Goal: Task Accomplishment & Management: Complete application form

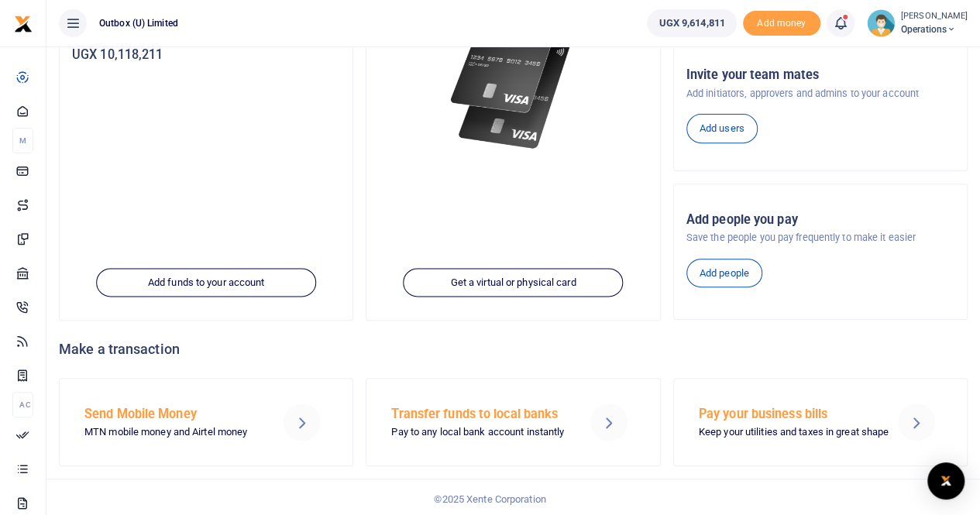
scroll to position [85, 0]
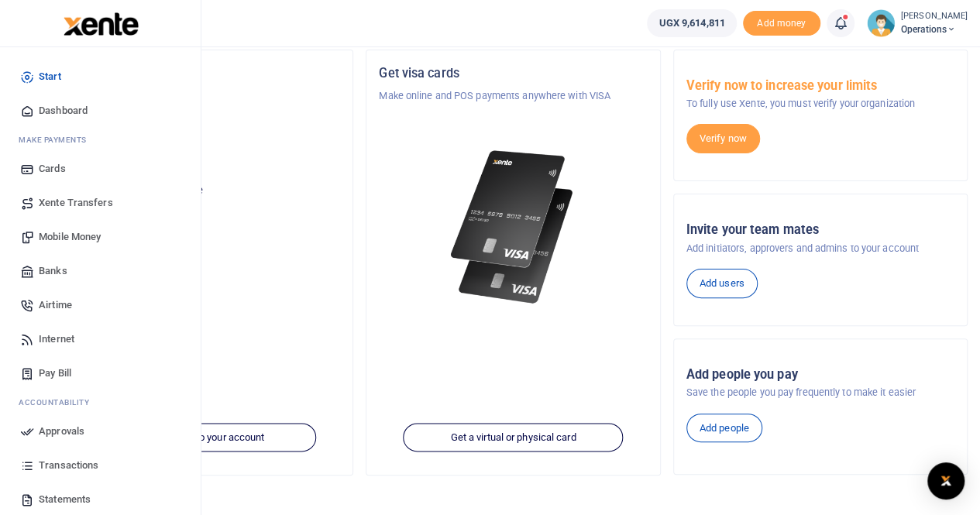
click at [67, 465] on span "Transactions" at bounding box center [69, 465] width 60 height 15
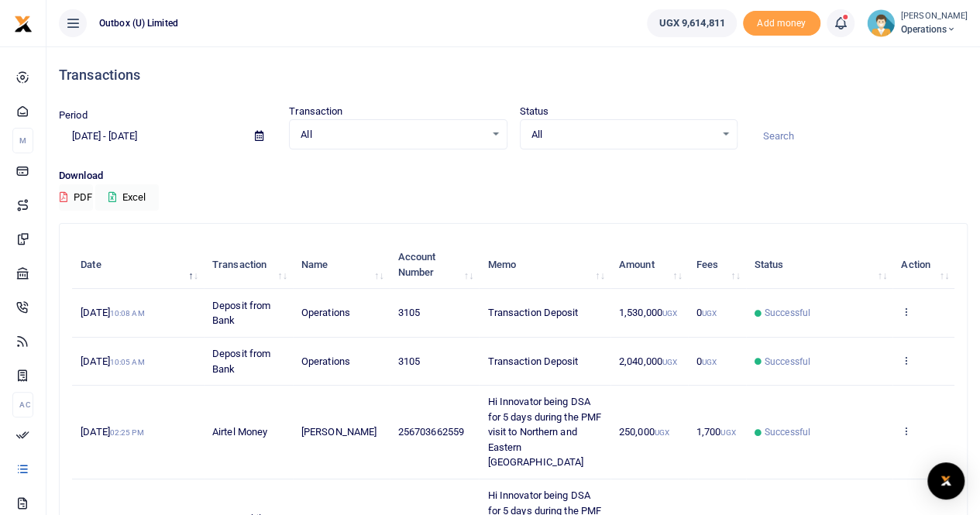
scroll to position [77, 0]
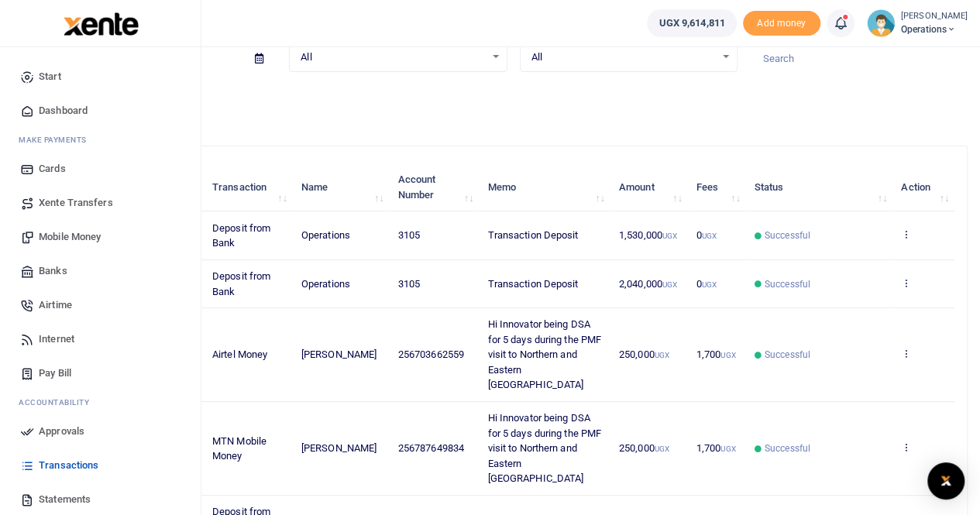
click at [79, 236] on span "Mobile Money" at bounding box center [70, 236] width 62 height 15
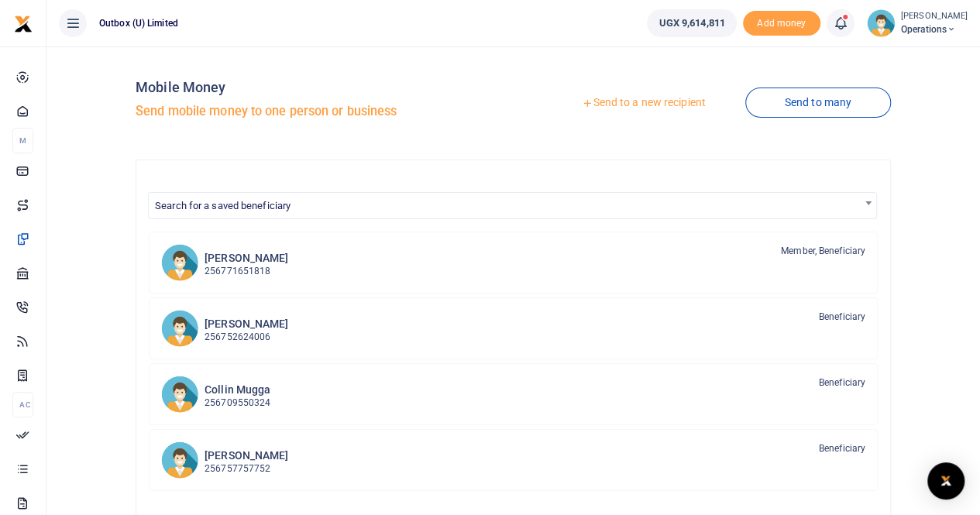
click at [649, 102] on link "Send to a new recipient" at bounding box center [643, 103] width 202 height 28
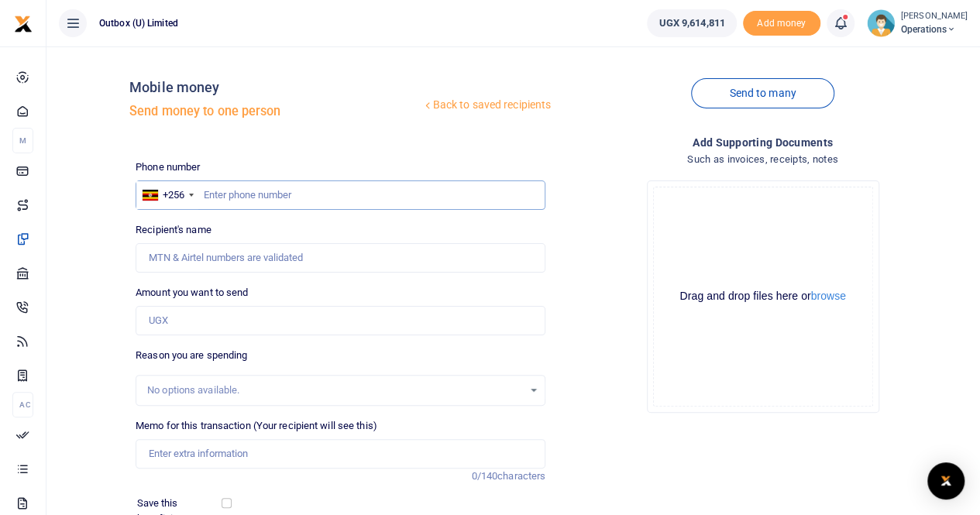
click at [335, 190] on input "text" at bounding box center [341, 195] width 410 height 29
paste input "784781095"
type input "784781095"
type input "Radius John Okudach"
type input "784781095"
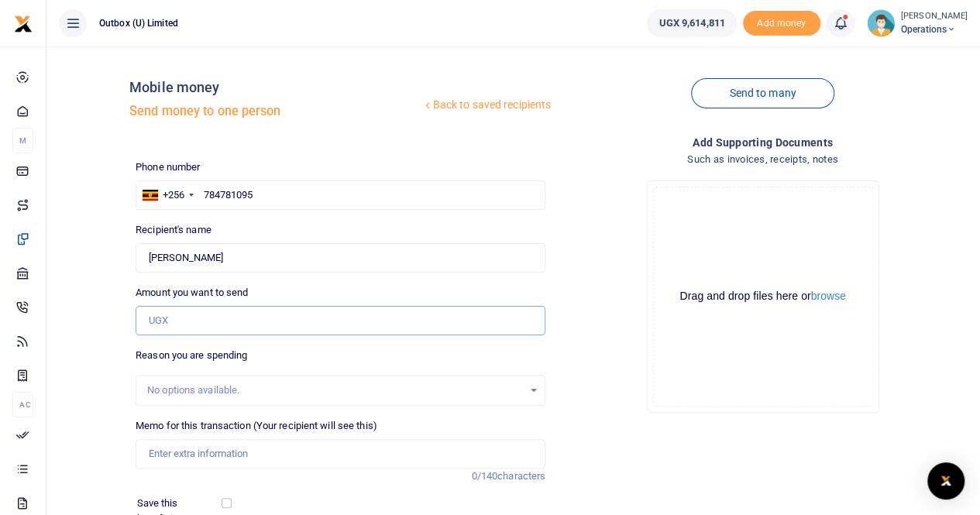
click at [156, 327] on input "Amount you want to send" at bounding box center [341, 320] width 410 height 29
type input "150,000"
click at [168, 456] on input "Memo for this transaction (Your recipient will see this)" at bounding box center [341, 453] width 410 height 29
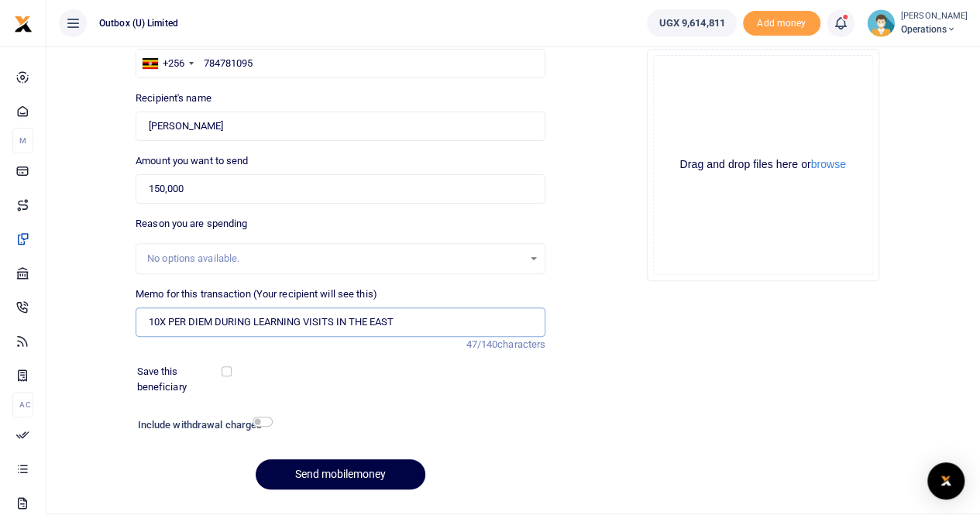
scroll to position [169, 0]
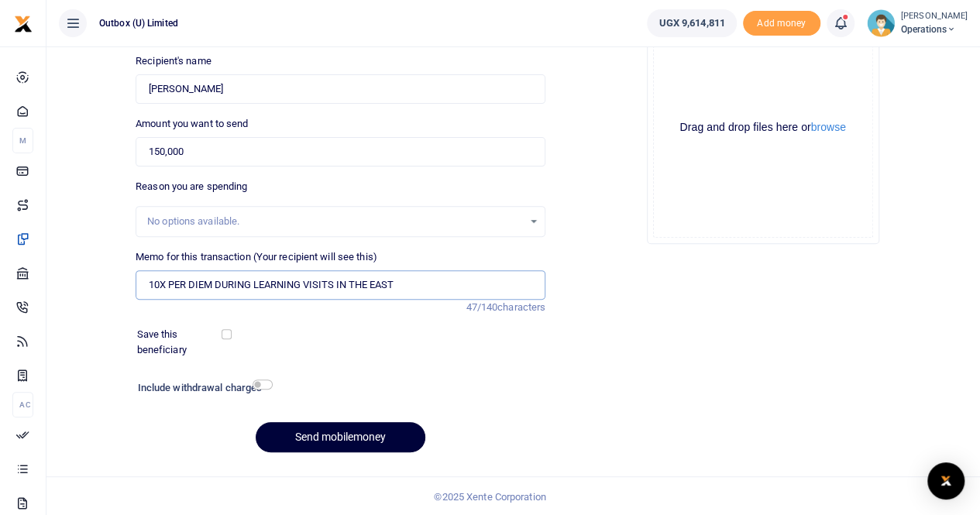
type input "10X PER DIEM DURING LEARNING VISITS IN THE EAST"
click at [331, 432] on button "Send mobilemoney" at bounding box center [341, 437] width 170 height 30
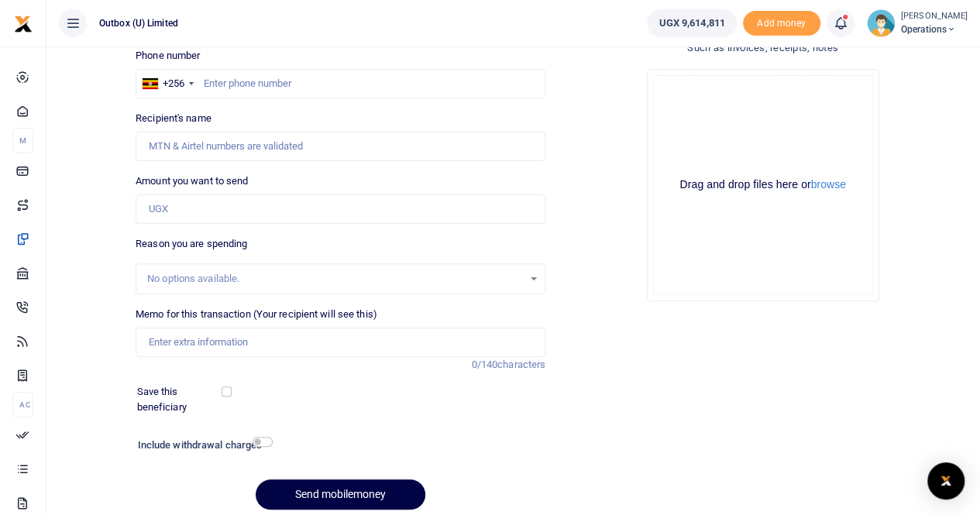
scroll to position [91, 0]
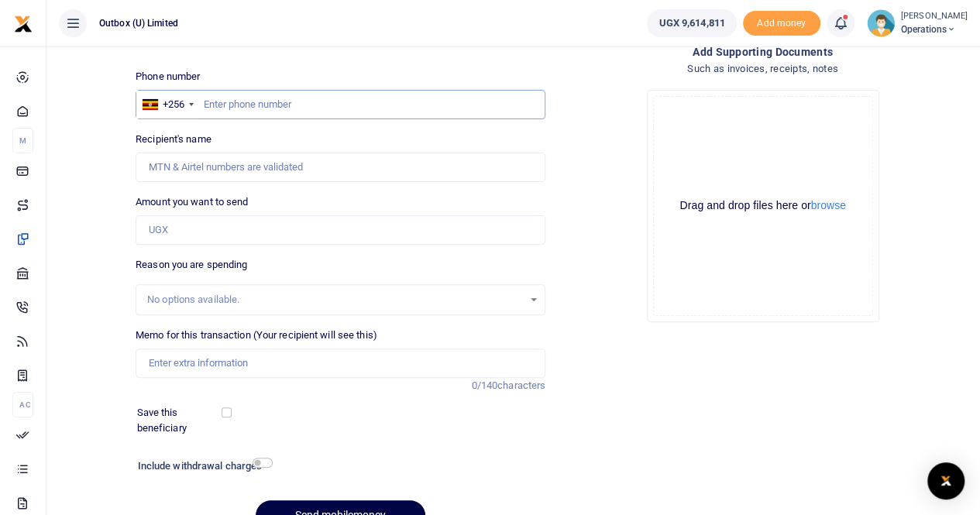
click at [226, 100] on input "text" at bounding box center [341, 104] width 410 height 29
paste input "786425400"
type input "786425400"
type input "[PERSON_NAME]"
type input "786425400"
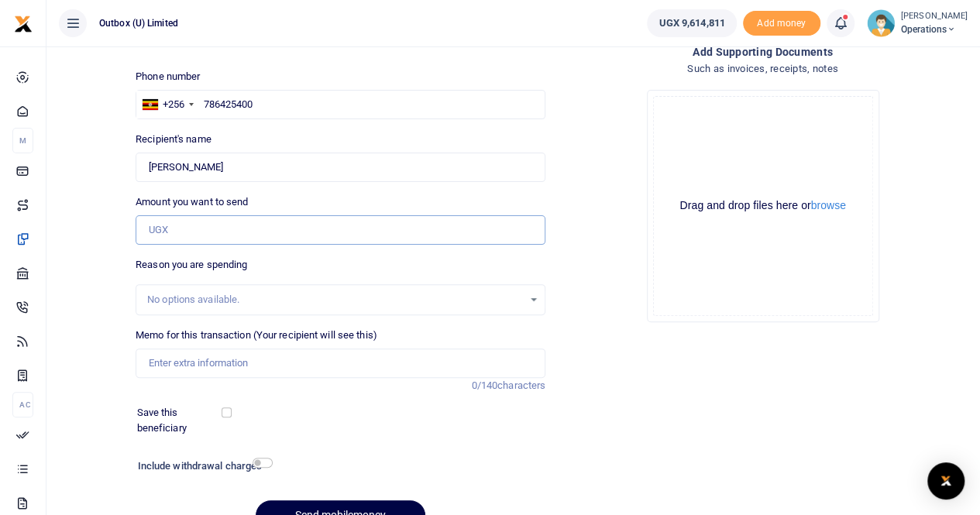
click at [183, 227] on input "Amount you want to send" at bounding box center [341, 229] width 410 height 29
type input "150,000"
click at [175, 362] on input "Memo for this transaction (Your recipient will see this)" at bounding box center [341, 363] width 410 height 29
click at [195, 359] on input "10X P" at bounding box center [341, 363] width 410 height 29
drag, startPoint x: 374, startPoint y: 362, endPoint x: 391, endPoint y: 363, distance: 17.1
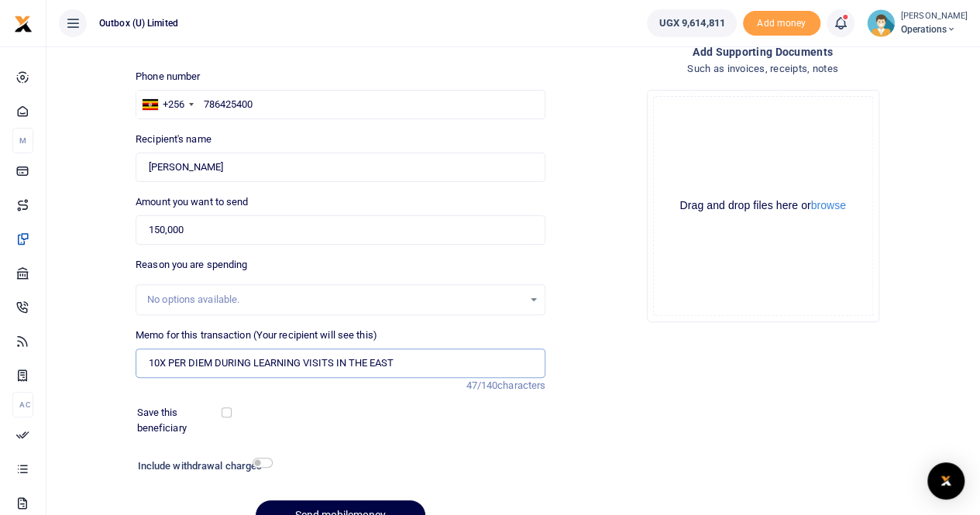
click at [391, 363] on input "10X PER DIEM DURING LEARNING VISITS IN THE EAST" at bounding box center [341, 363] width 410 height 29
click at [399, 362] on input "10X PER DIEM DURING LEARNING VISITS IN THE EAST" at bounding box center [341, 363] width 410 height 29
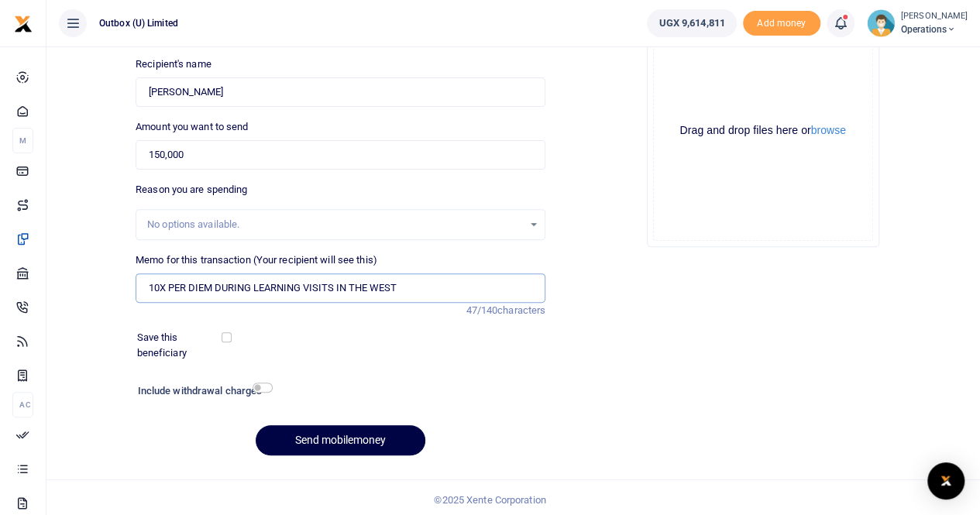
scroll to position [169, 0]
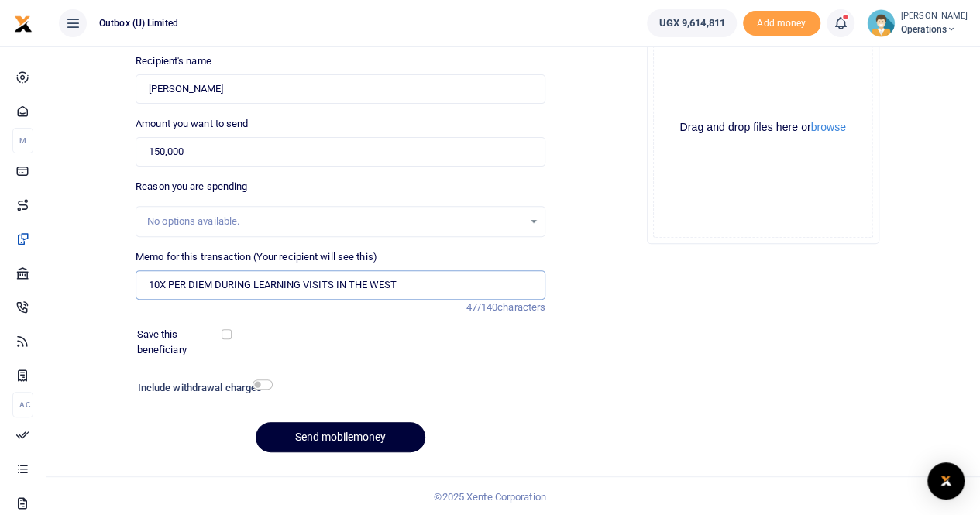
type input "10X PER DIEM DURING LEARNING VISITS IN THE WEST"
click at [313, 438] on button "Send mobilemoney" at bounding box center [341, 437] width 170 height 30
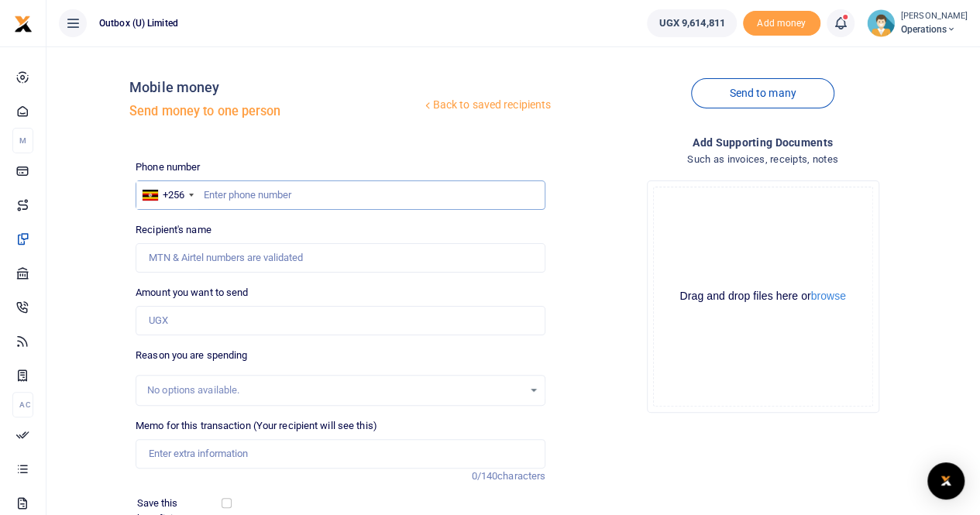
click at [234, 195] on input "text" at bounding box center [341, 195] width 410 height 29
paste input "706482890"
type input "706482890"
click at [178, 323] on input "Amount you want to send" at bounding box center [341, 320] width 410 height 29
type input "Racheal Nassuuna"
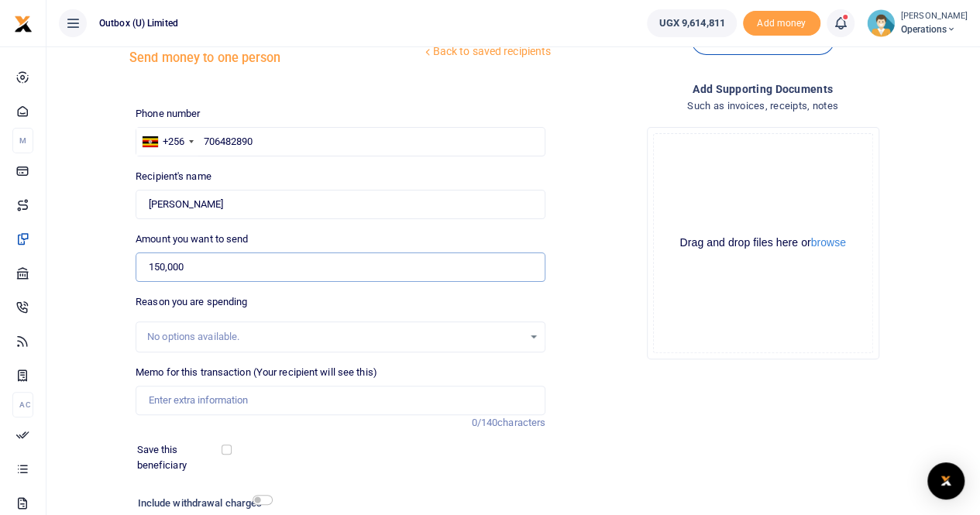
scroll to position [77, 0]
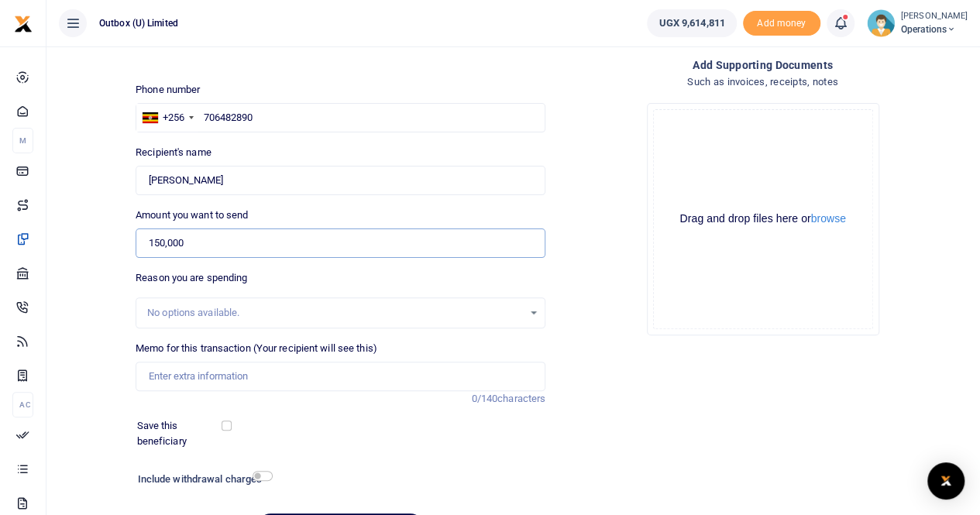
type input "150,000"
click at [181, 376] on input "Memo for this transaction (Your recipient will see this)" at bounding box center [341, 376] width 410 height 29
click at [233, 380] on input "10X PER DIEM DURRING LEARNING VISITS IN THE WEST" at bounding box center [341, 376] width 410 height 29
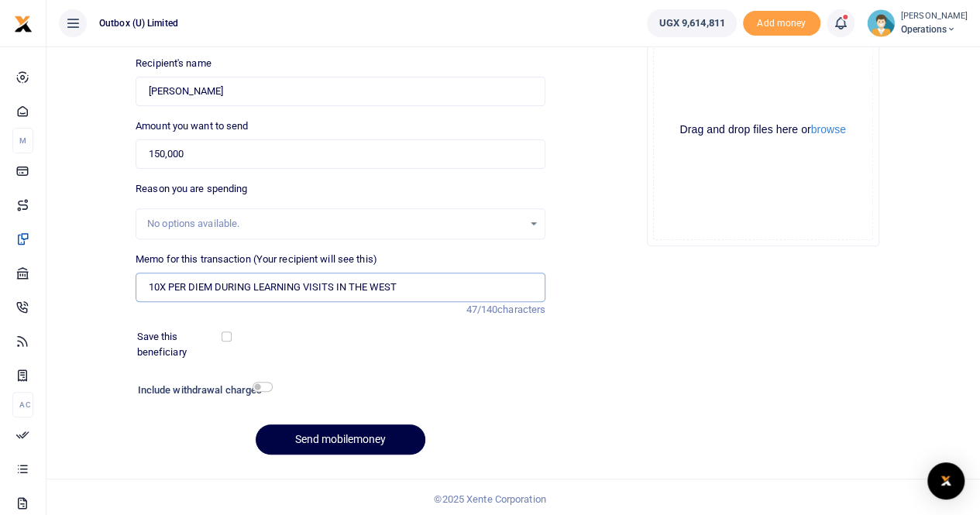
scroll to position [169, 0]
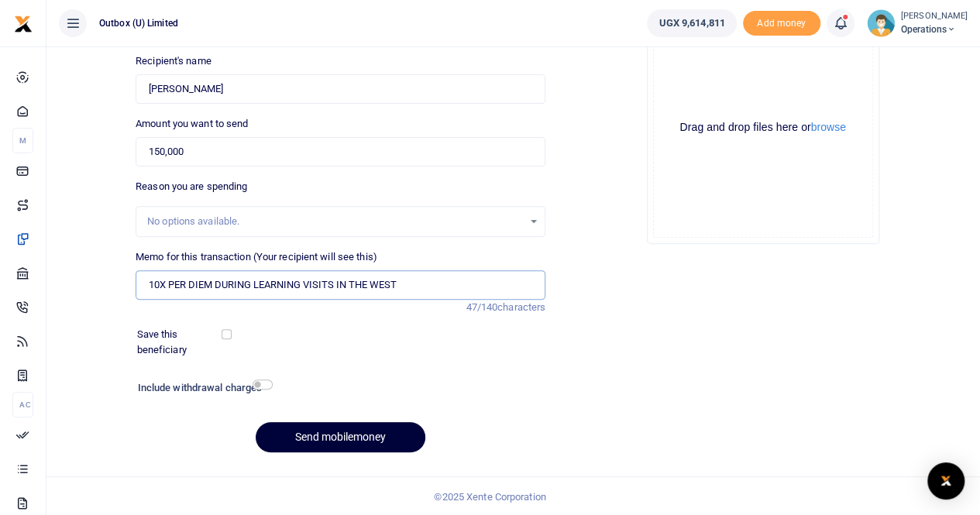
type input "10X PER DIEM DURING LEARNING VISITS IN THE WEST"
click at [316, 433] on button "Send mobilemoney" at bounding box center [341, 437] width 170 height 30
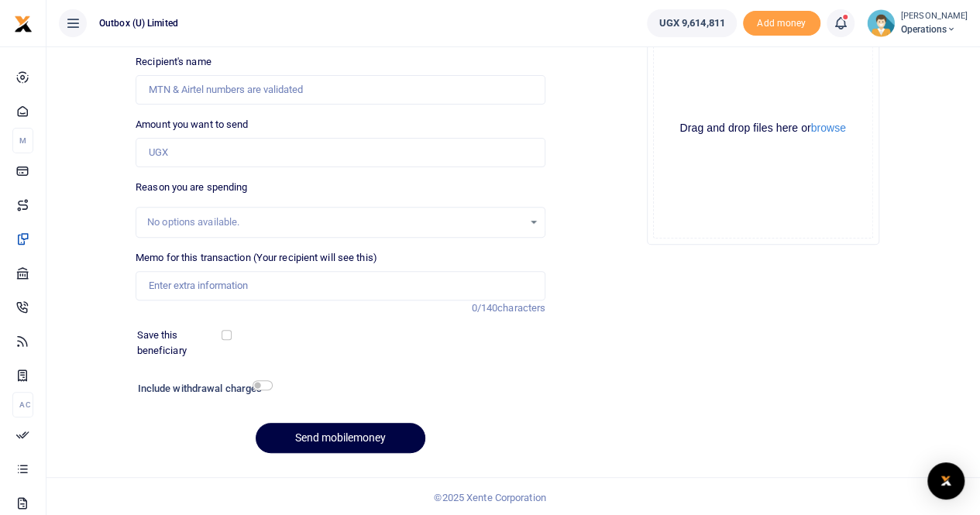
scroll to position [91, 0]
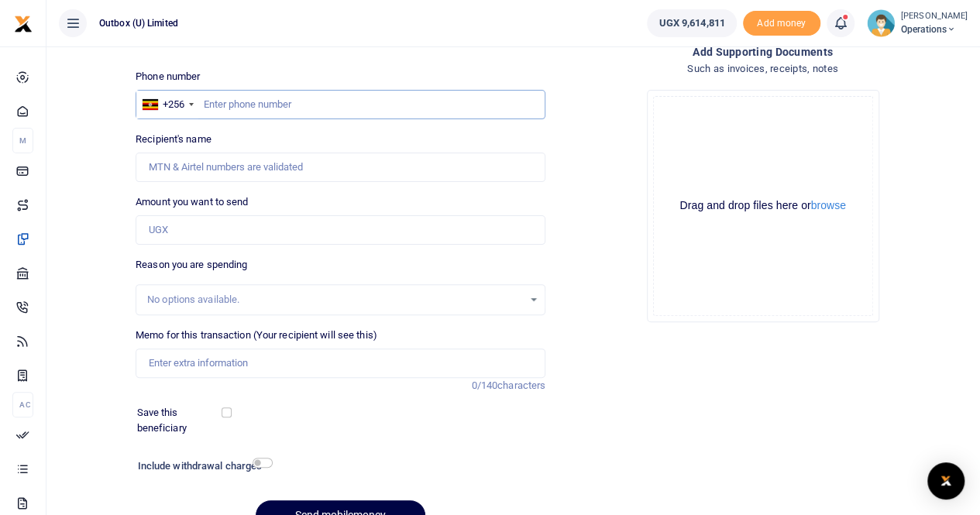
click at [226, 106] on input "text" at bounding box center [341, 104] width 410 height 29
paste input "704984636"
type input "704984636"
click at [192, 229] on input "Amount you want to send" at bounding box center [341, 229] width 410 height 29
type input "150,000"
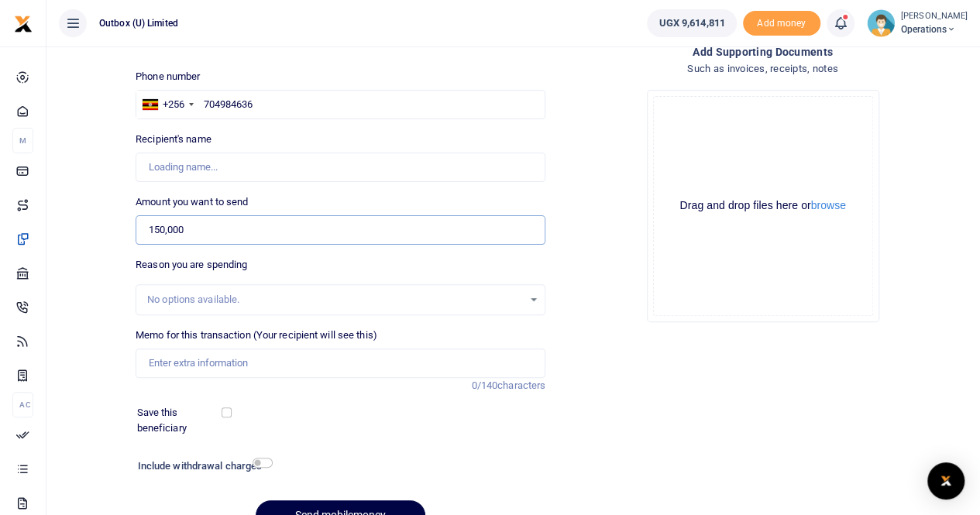
type input "Paul Mujabi"
type input "150,000"
click at [206, 366] on input "Memo for this transaction (Your recipient will see this)" at bounding box center [341, 363] width 410 height 29
type input "10X PER DIEM DURING LEARNING VISITS IN THE WEST"
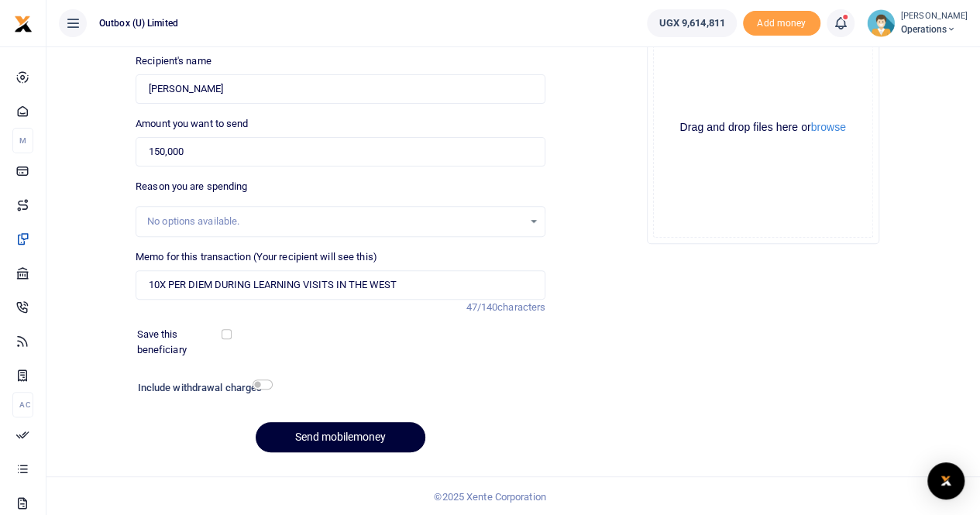
click at [325, 438] on button "Send mobilemoney" at bounding box center [341, 437] width 170 height 30
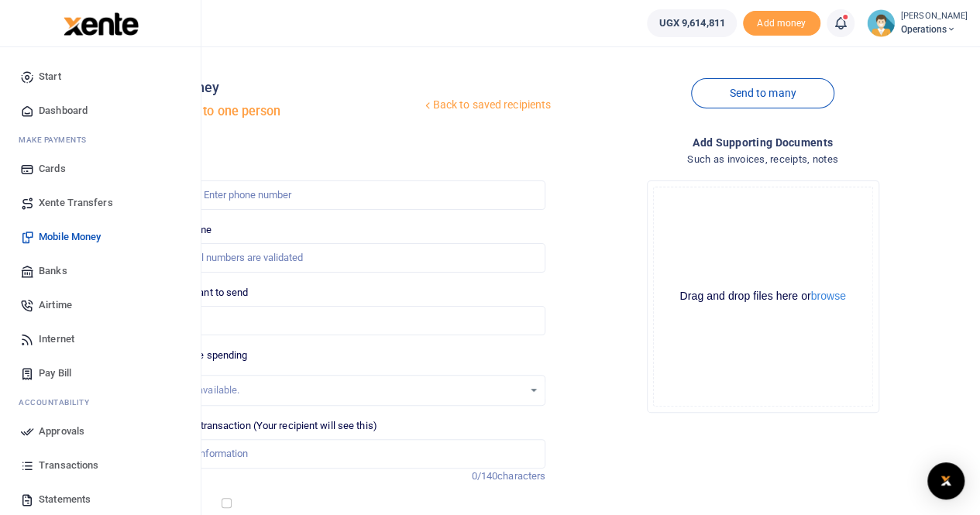
click at [50, 110] on span "Dashboard" at bounding box center [63, 110] width 49 height 15
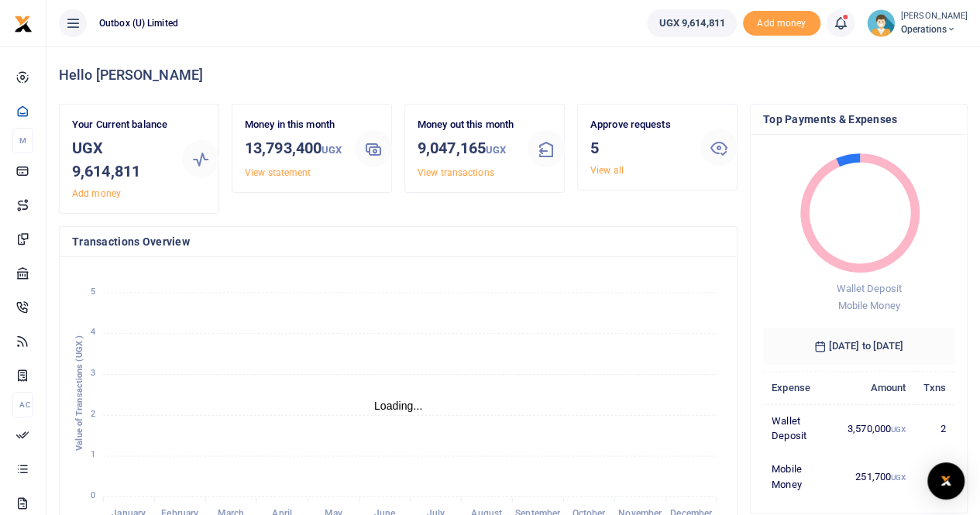
scroll to position [12, 12]
click at [600, 175] on link "View all" at bounding box center [607, 170] width 33 height 11
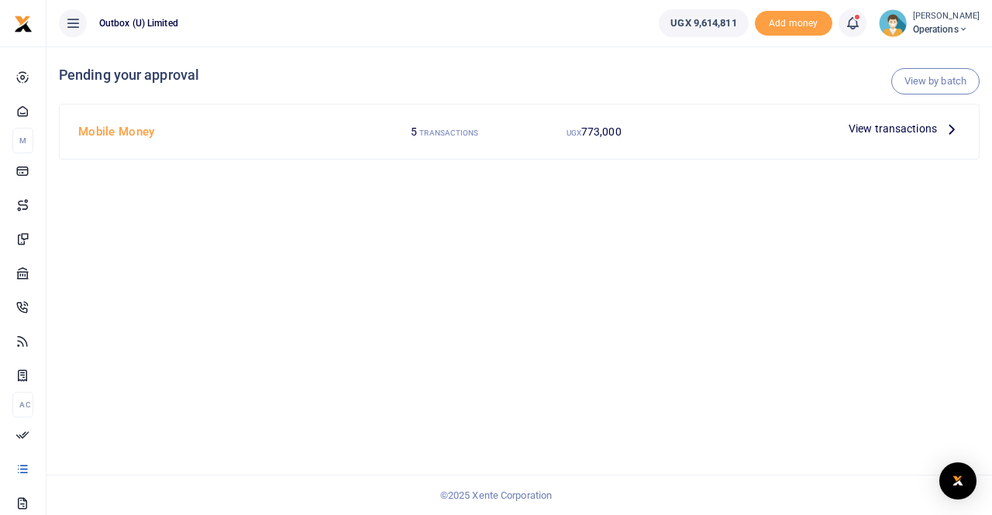
click at [865, 131] on span "View transactions" at bounding box center [893, 128] width 88 height 17
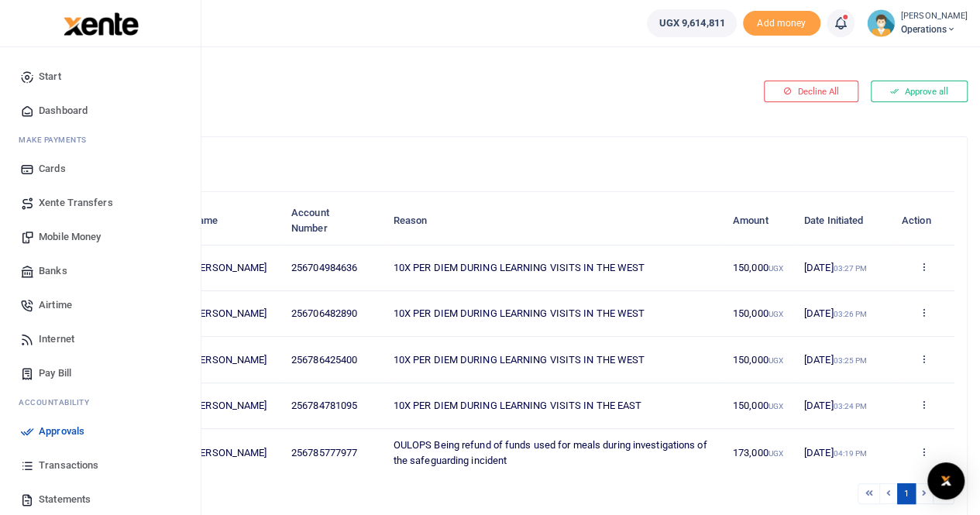
click at [81, 234] on span "Mobile Money" at bounding box center [70, 236] width 62 height 15
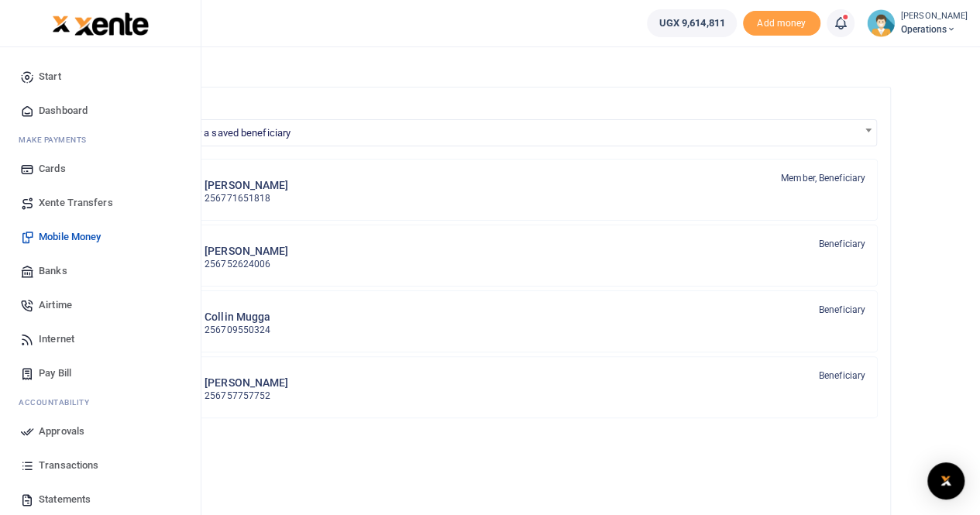
scroll to position [155, 0]
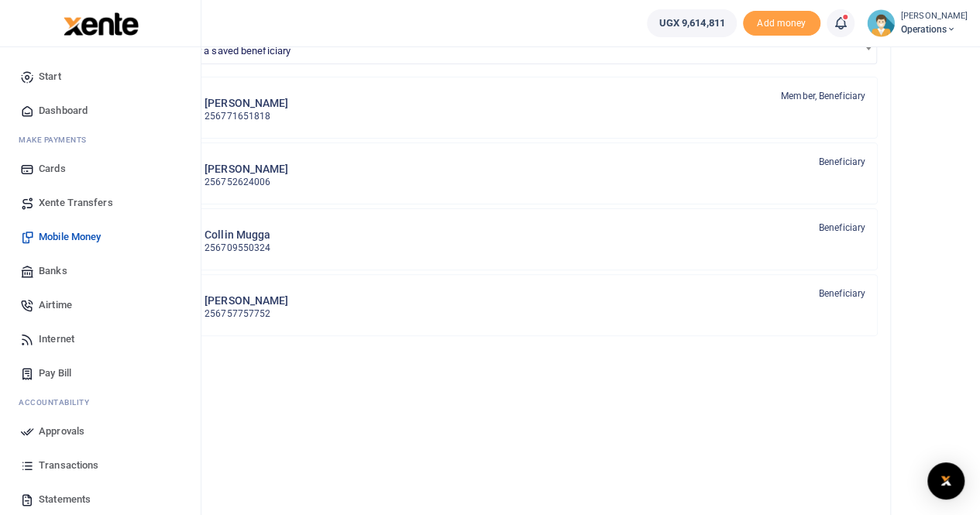
click at [69, 466] on span "Transactions" at bounding box center [69, 465] width 60 height 15
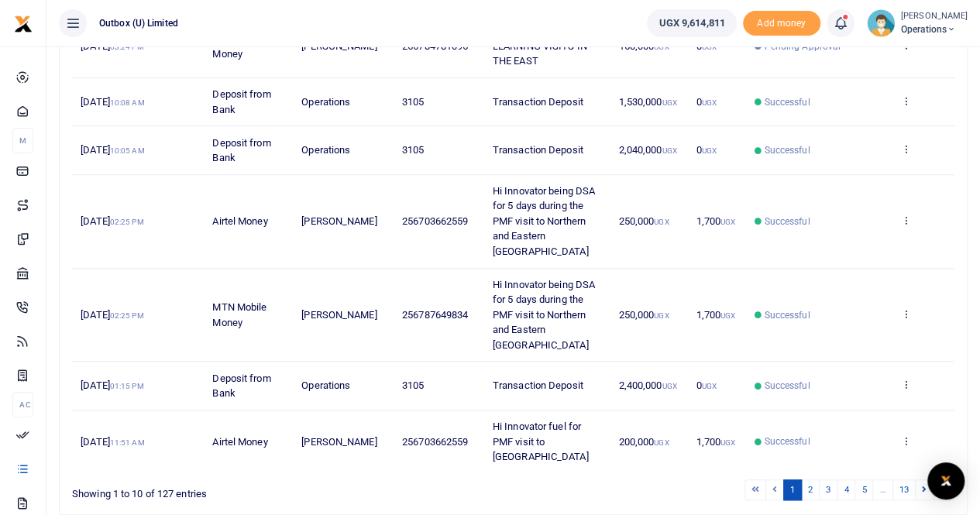
scroll to position [494, 0]
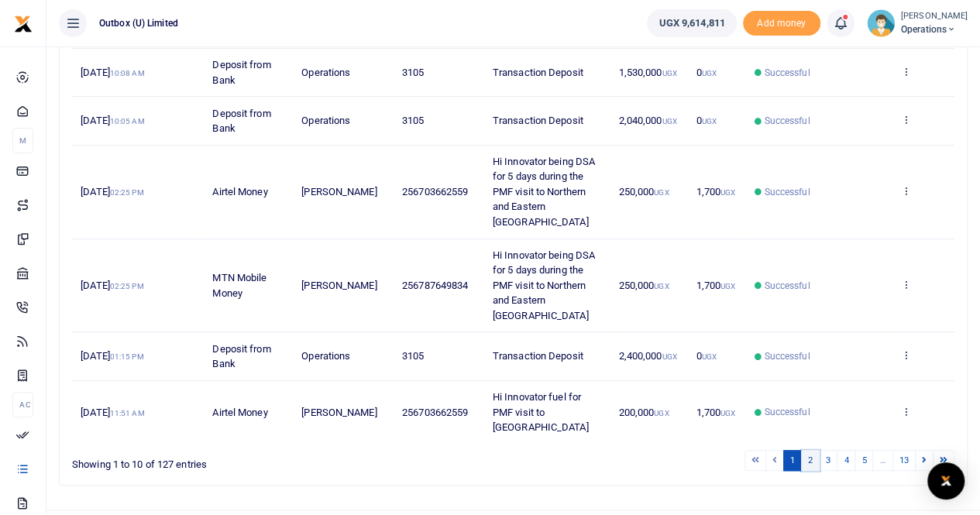
click at [812, 450] on link "2" at bounding box center [810, 460] width 19 height 21
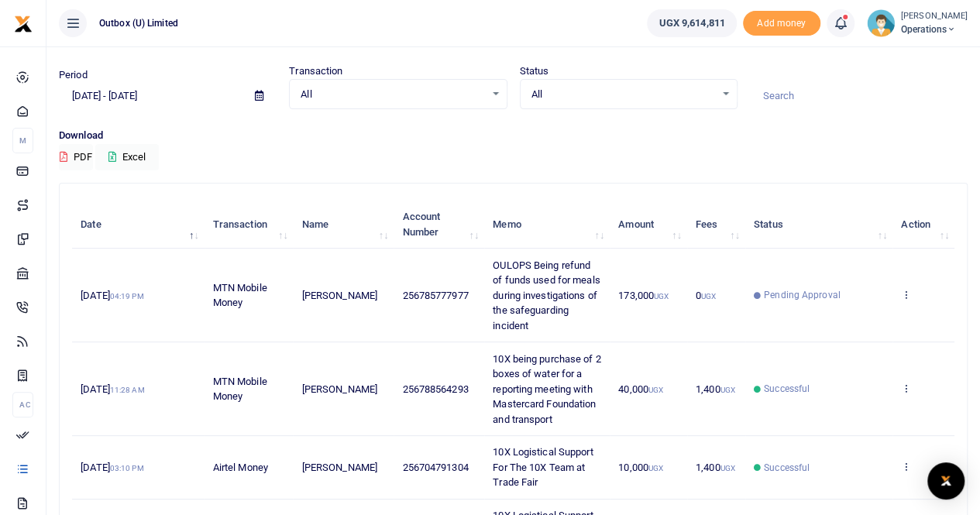
scroll to position [0, 0]
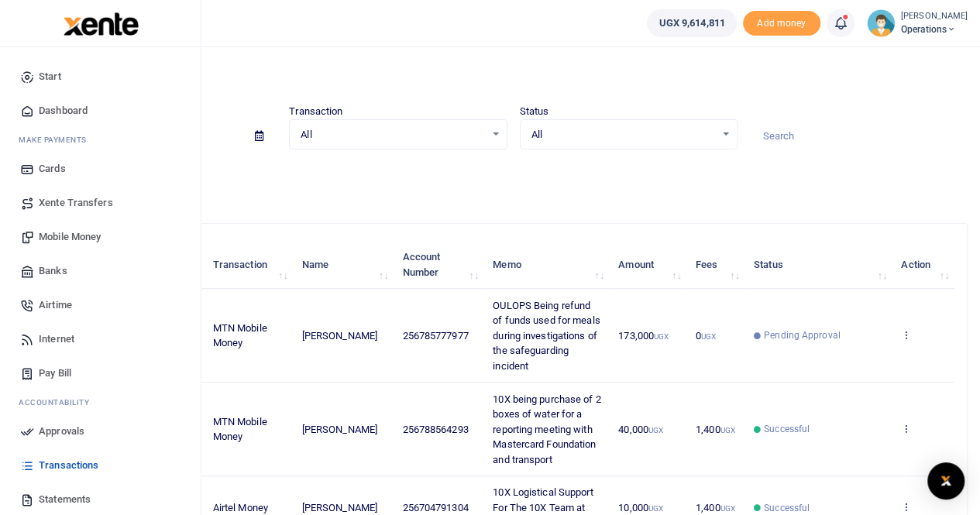
click at [79, 239] on span "Mobile Money" at bounding box center [70, 236] width 62 height 15
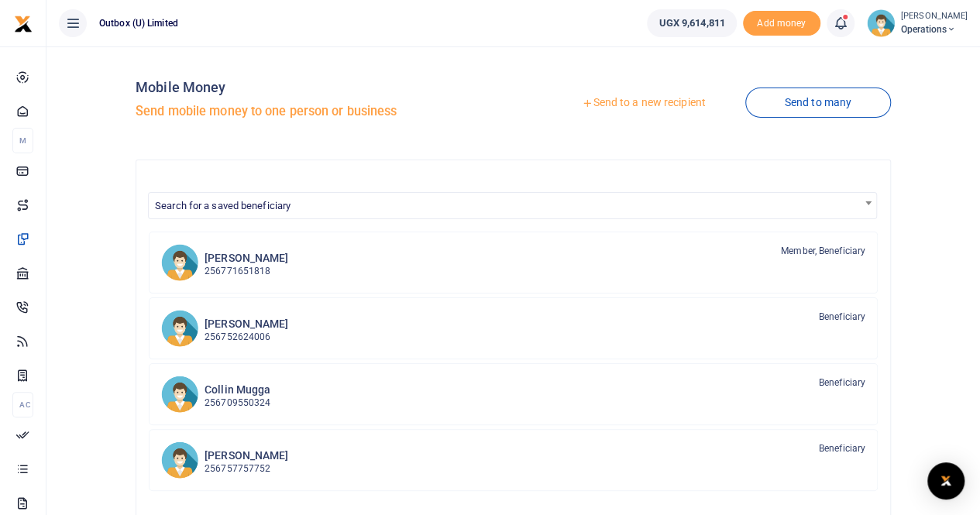
click at [637, 105] on link "Send to a new recipient" at bounding box center [643, 103] width 202 height 28
